Goal: Task Accomplishment & Management: Use online tool/utility

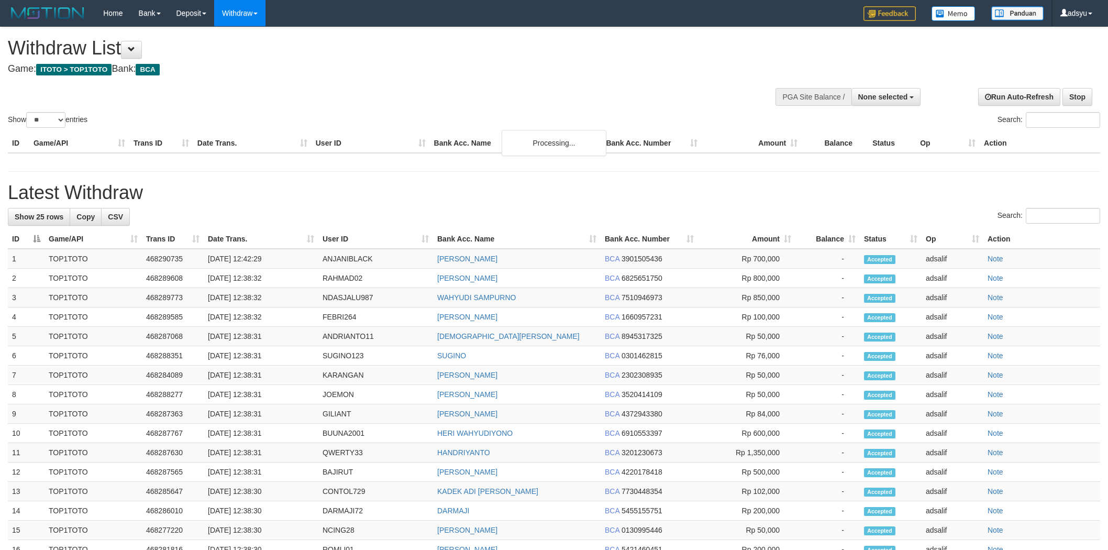
select select
select select "**"
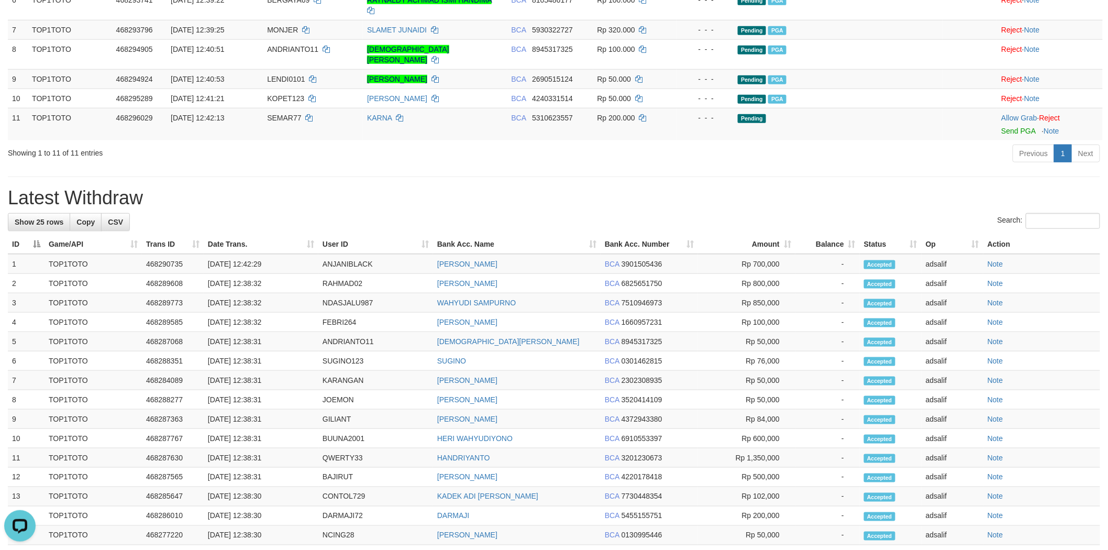
scroll to position [194, 0]
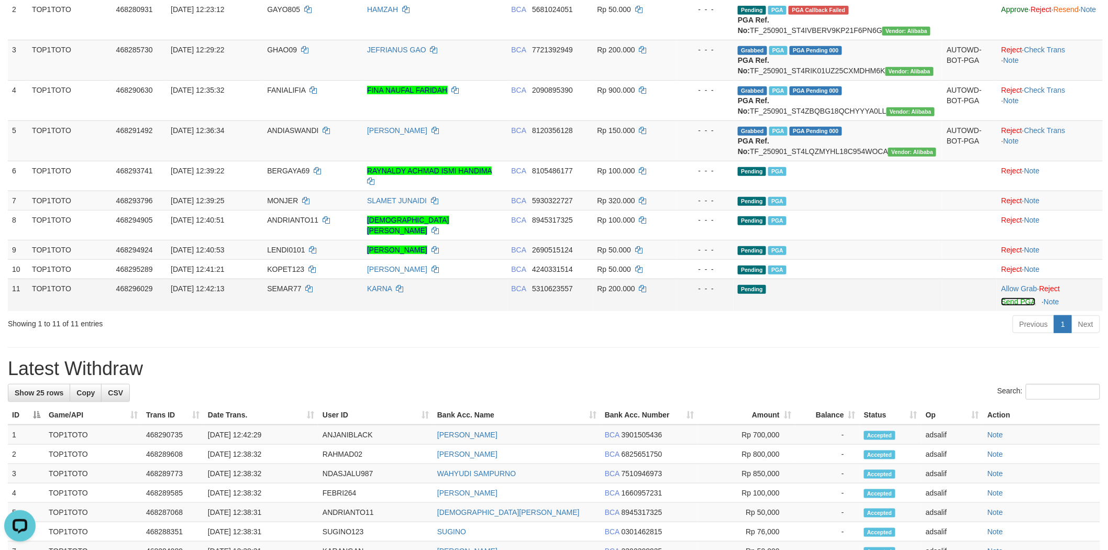
click at [1001, 306] on link "Send PGA" at bounding box center [1018, 301] width 34 height 8
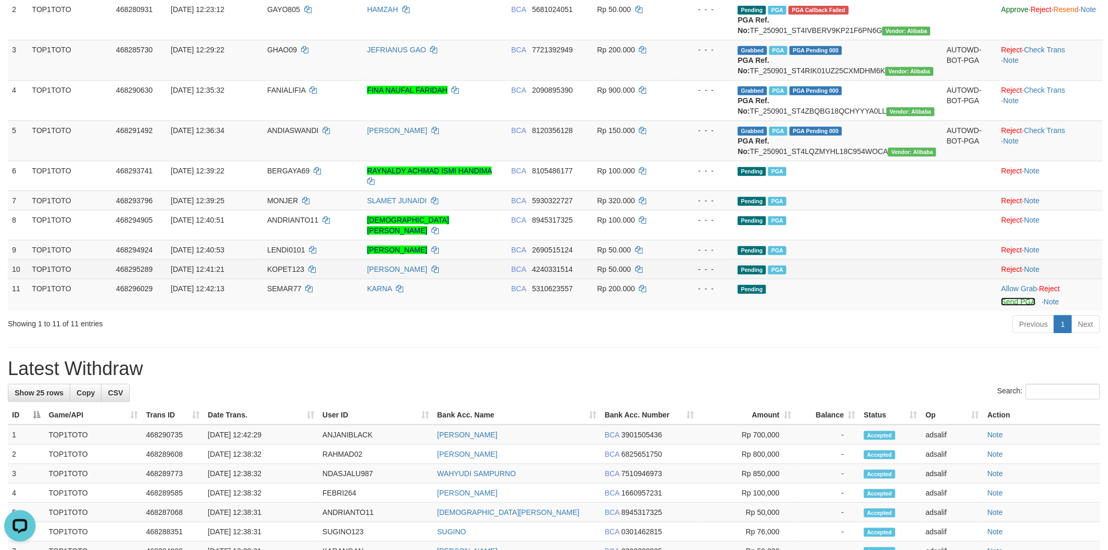
scroll to position [97, 0]
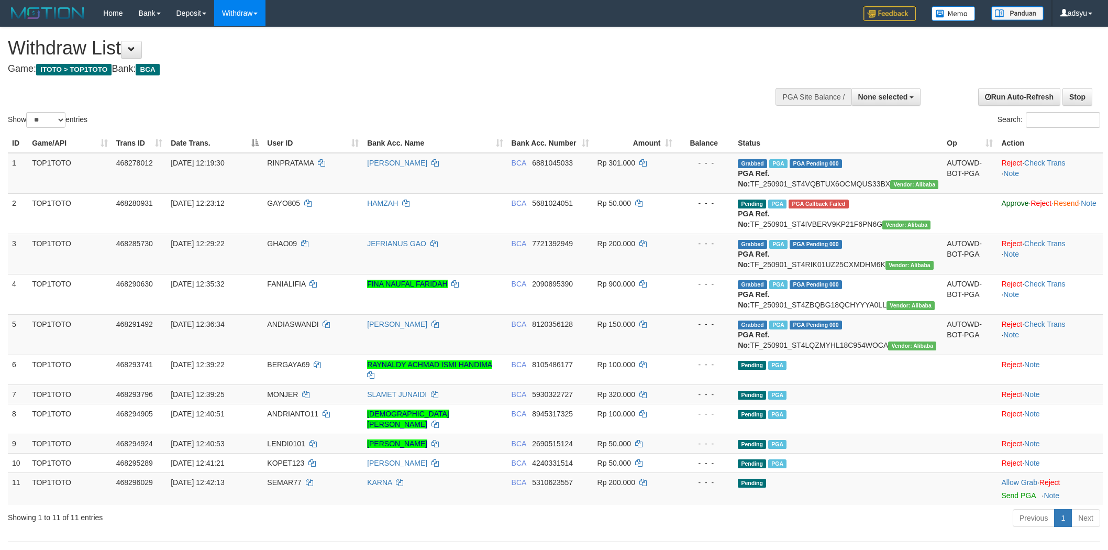
select select
select select "**"
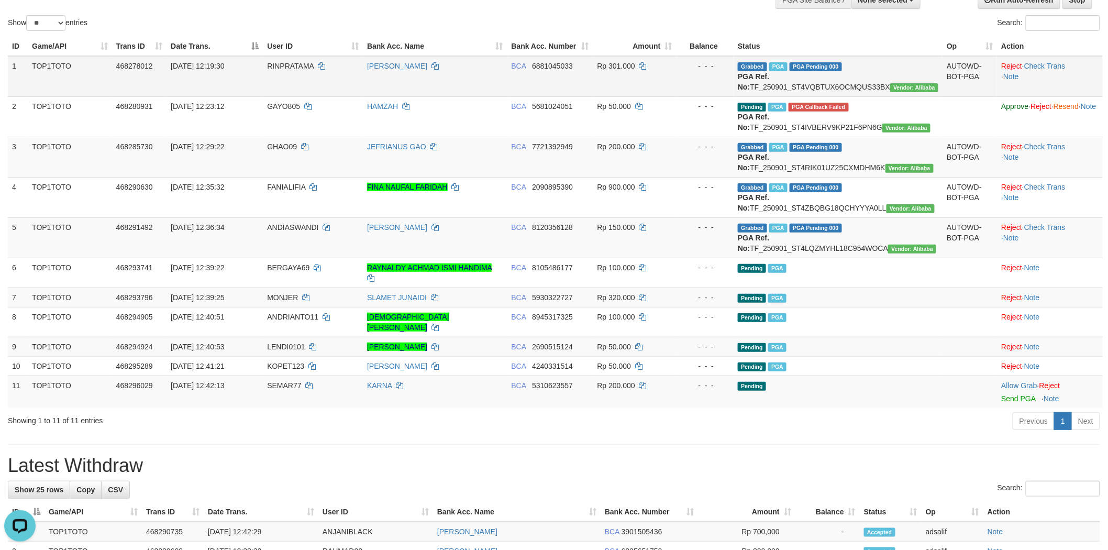
click at [294, 62] on span "RINPRATAMA" at bounding box center [290, 66] width 47 height 8
click at [290, 66] on span "RINPRATAMA" at bounding box center [290, 66] width 47 height 8
copy span "RINPRATAMA"
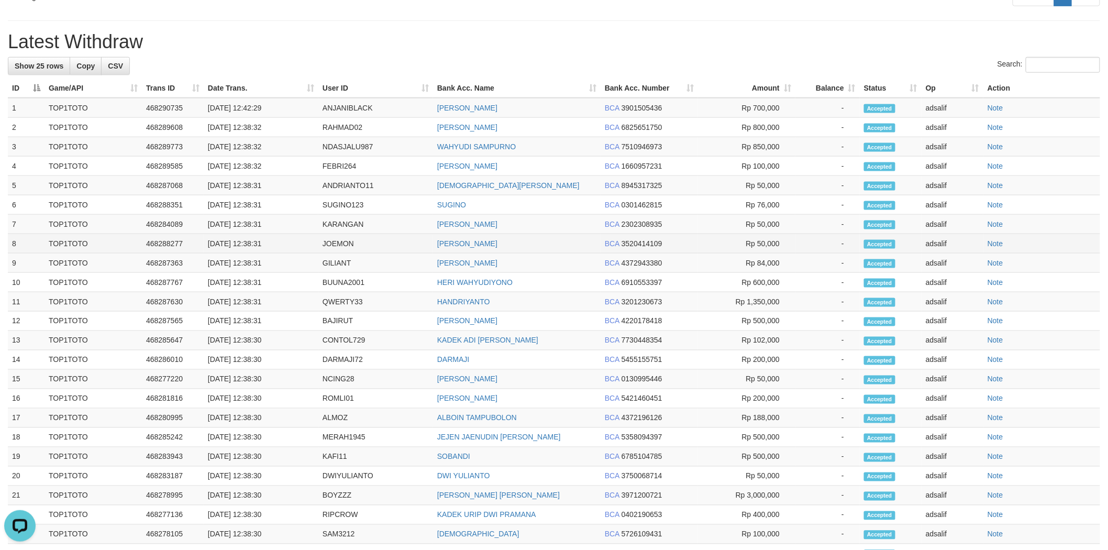
scroll to position [582, 0]
